Goal: Information Seeking & Learning: Find specific fact

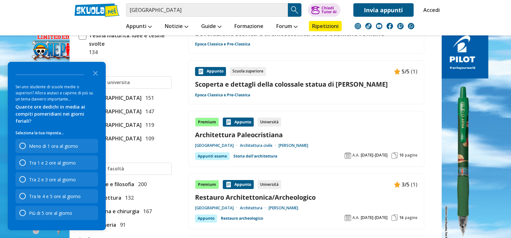
scroll to position [161, 0]
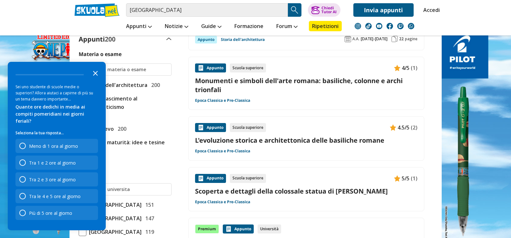
click at [94, 79] on icon "Close the survey" at bounding box center [95, 72] width 13 height 13
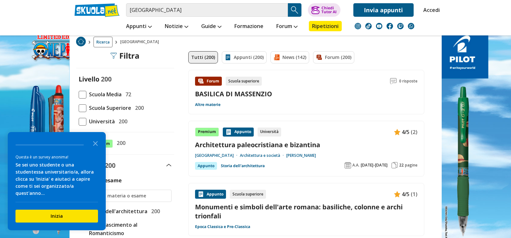
scroll to position [0, 0]
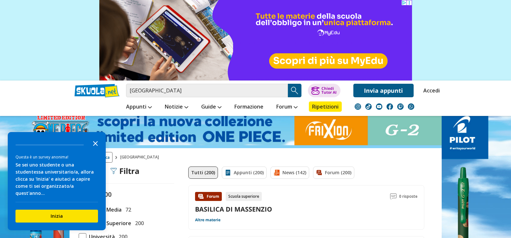
click at [93, 149] on icon "Close the survey" at bounding box center [95, 143] width 13 height 13
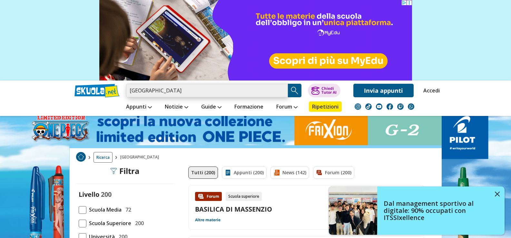
click at [196, 89] on input "basilica di massenzio" at bounding box center [207, 91] width 162 height 14
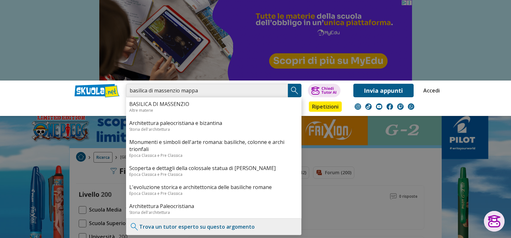
type input "basilica di massenzio mappa"
click at [299, 91] on img "Search Button" at bounding box center [295, 91] width 10 height 10
